Goal: Check status: Check status

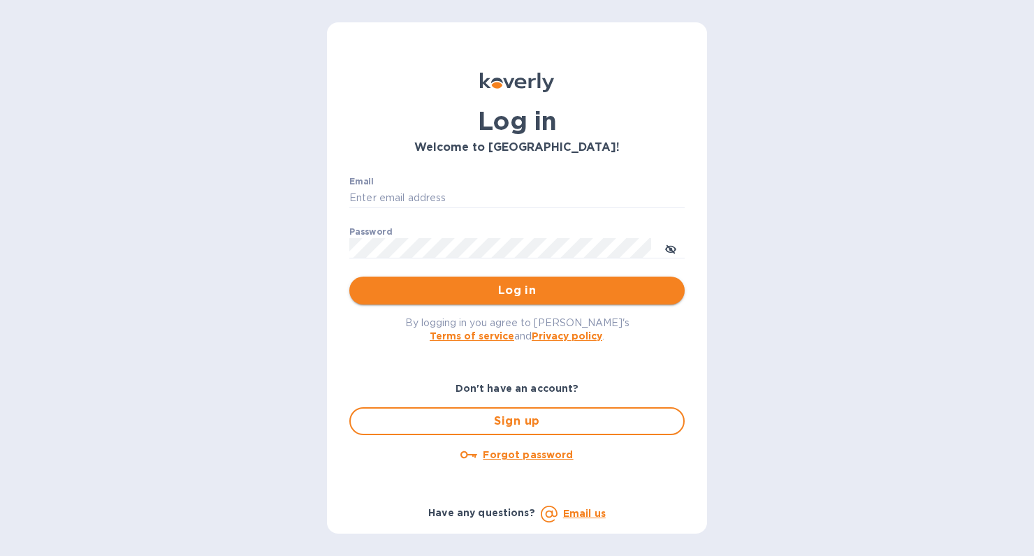
type input "[PERSON_NAME][EMAIL_ADDRESS][DOMAIN_NAME]"
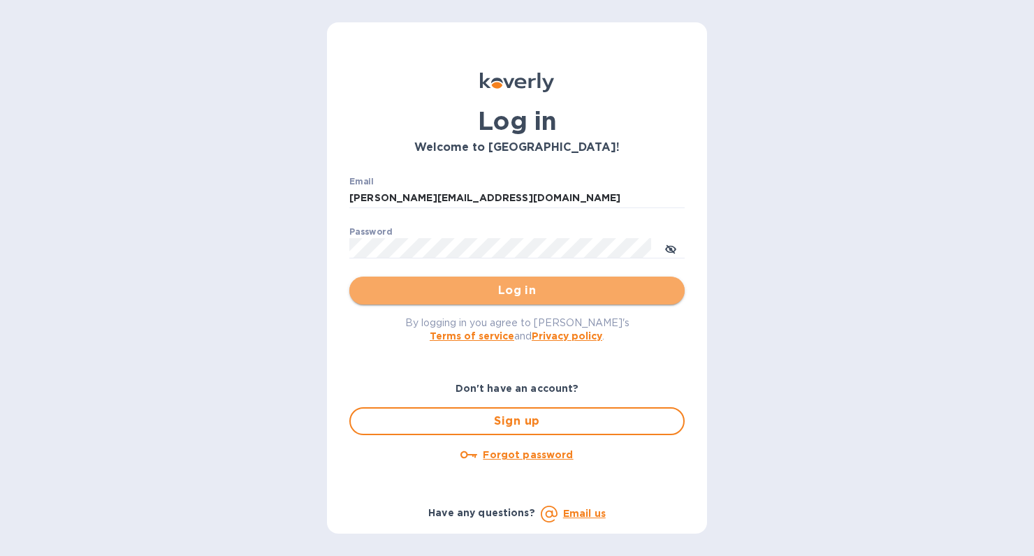
click at [456, 292] on span "Log in" at bounding box center [517, 290] width 313 height 17
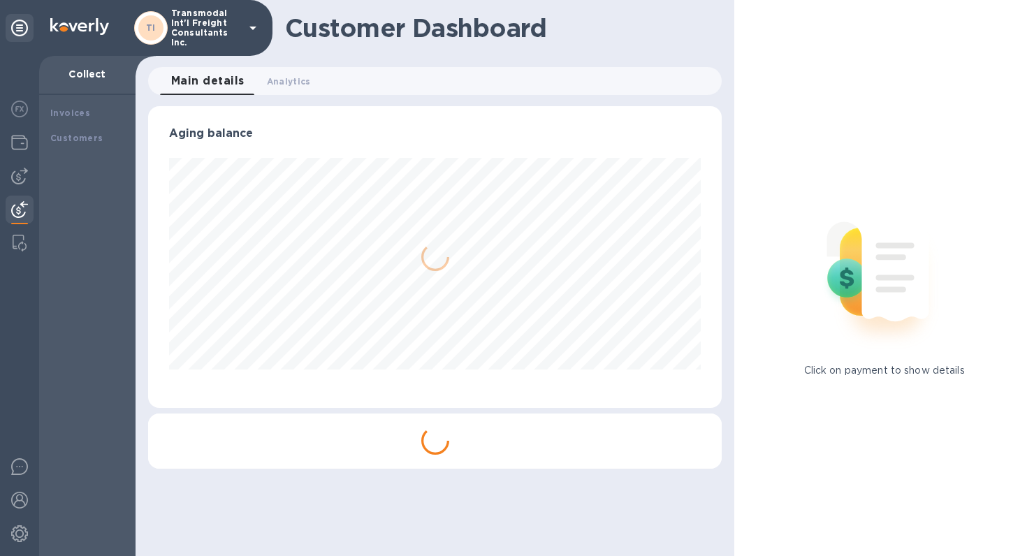
scroll to position [302, 574]
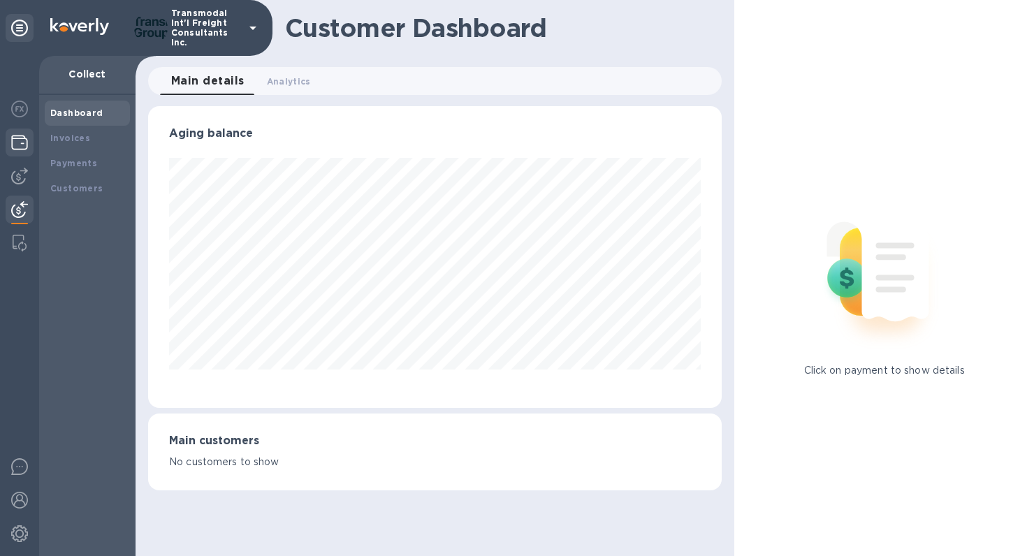
click at [21, 140] on img at bounding box center [19, 142] width 17 height 17
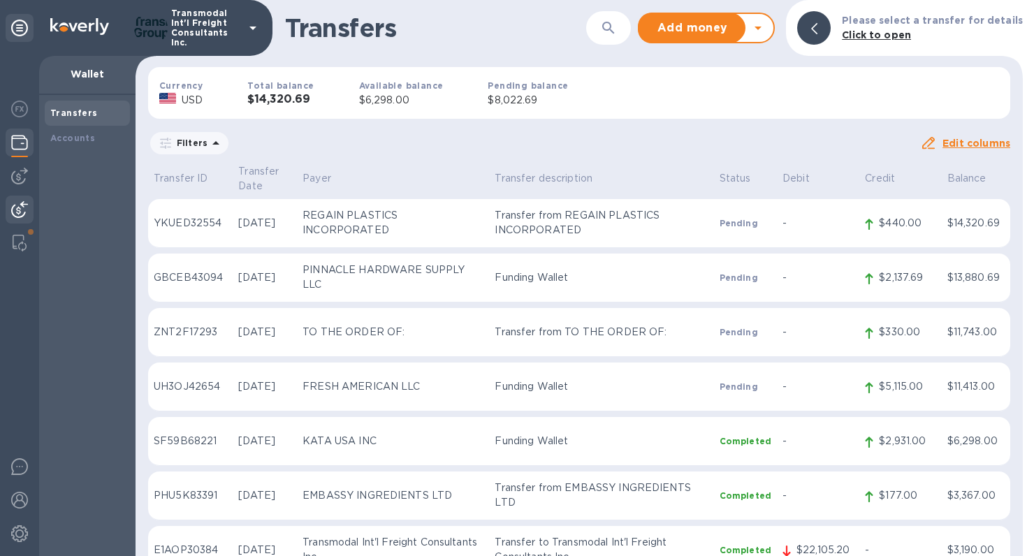
click at [20, 207] on img at bounding box center [19, 209] width 17 height 17
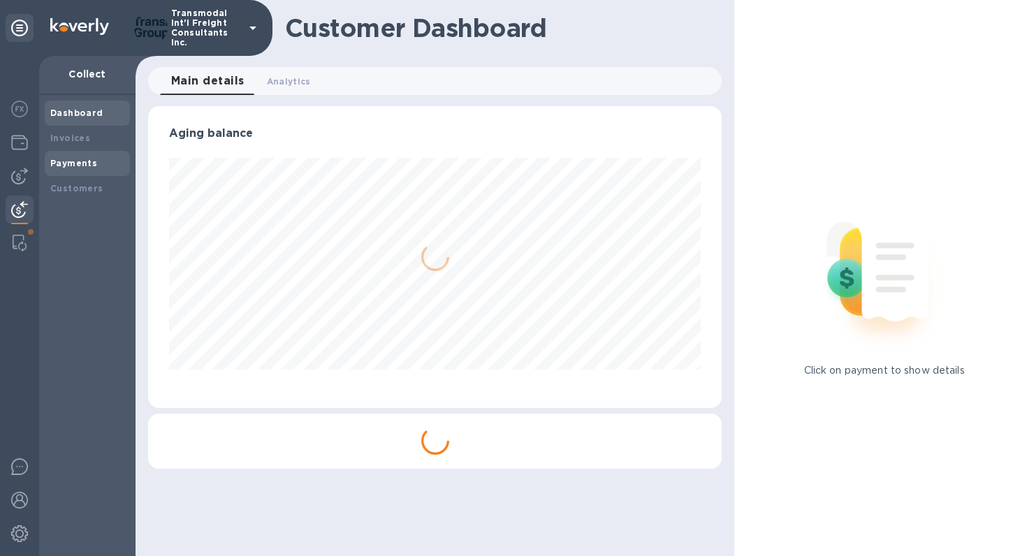
scroll to position [302, 574]
click at [86, 166] on b "Payments" at bounding box center [73, 163] width 47 height 10
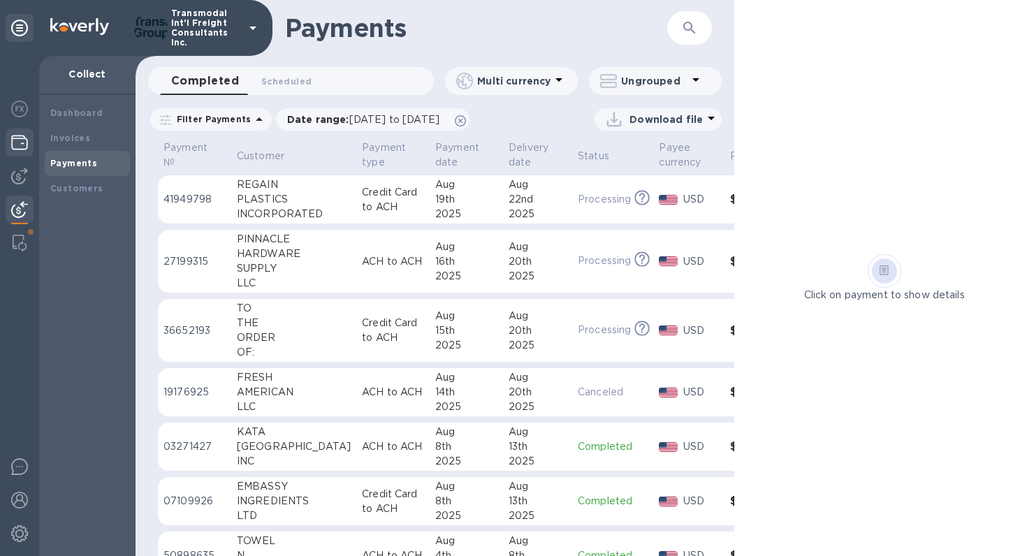
click at [19, 137] on img at bounding box center [19, 142] width 17 height 17
